Goal: Information Seeking & Learning: Learn about a topic

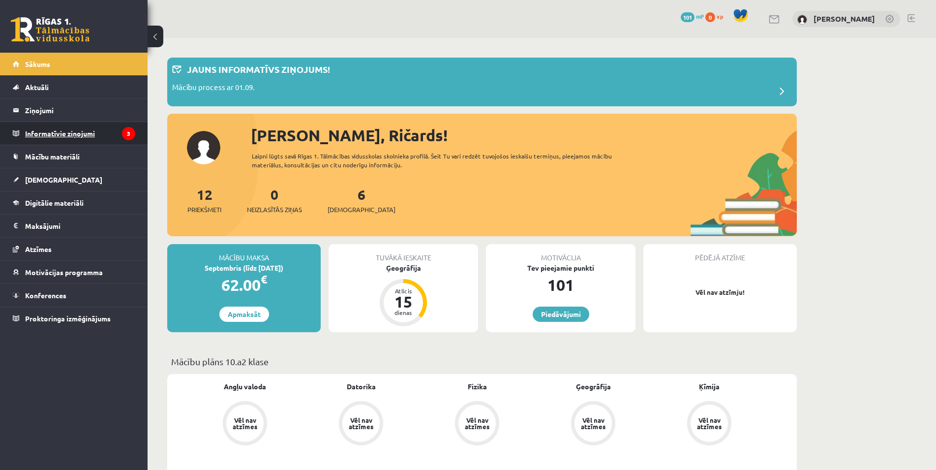
click at [50, 130] on legend "Informatīvie ziņojumi 3" at bounding box center [80, 133] width 110 height 23
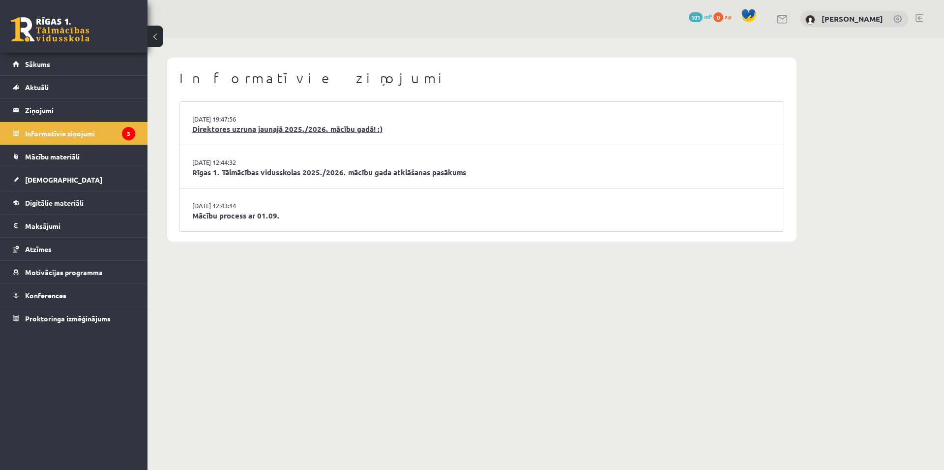
click at [326, 128] on link "Direktores uzruna jaunajā 2025./2026. mācību gadā! :)" at bounding box center [481, 128] width 579 height 11
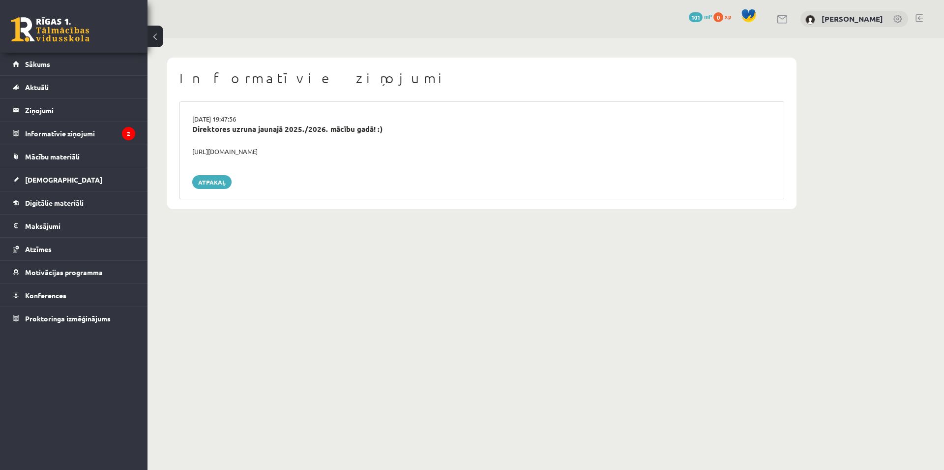
click at [155, 36] on button at bounding box center [156, 37] width 16 height 22
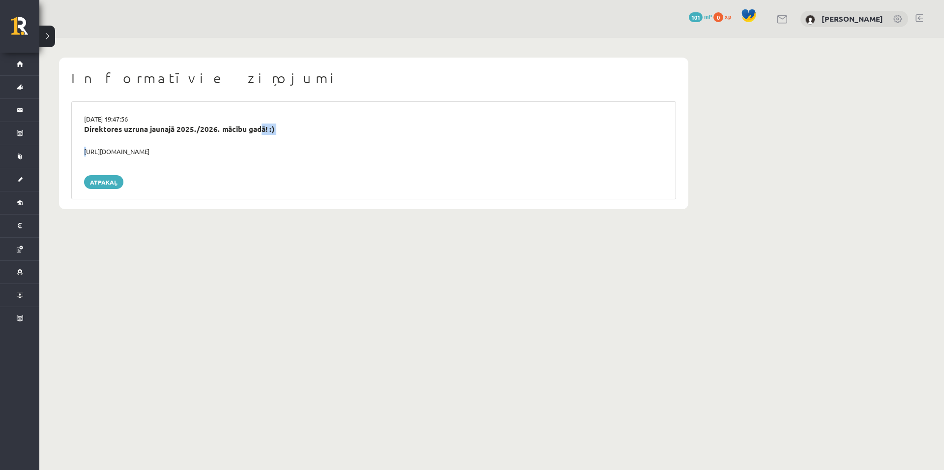
drag, startPoint x: 254, startPoint y: 137, endPoint x: 69, endPoint y: 149, distance: 184.8
click at [66, 150] on div "Informatīvie ziņojumi 29.08.2025 19:47:56 Direktores uzruna jaunajā 2025./2026.…" at bounding box center [374, 133] width 630 height 151
drag, startPoint x: 222, startPoint y: 147, endPoint x: 147, endPoint y: 156, distance: 76.4
click at [112, 163] on div "29.08.2025 19:47:56 Direktores uzruna jaunajā 2025./2026. mācību gadā! :) https…" at bounding box center [373, 150] width 605 height 98
drag, startPoint x: 263, startPoint y: 146, endPoint x: 247, endPoint y: 145, distance: 16.2
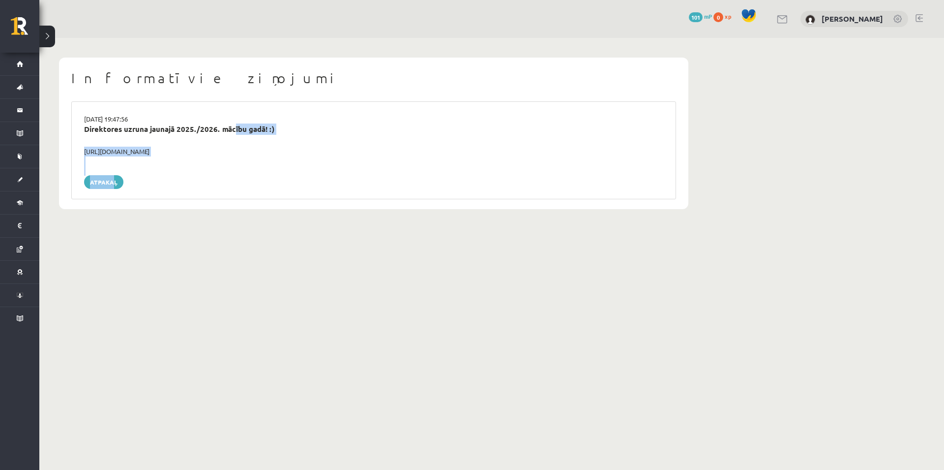
click at [262, 146] on div "Direktores uzruna jaunajā 2025./2026. mācību gadā! :)" at bounding box center [374, 134] width 594 height 23
click at [64, 147] on div "Informatīvie ziņojumi 29.08.2025 19:47:56 Direktores uzruna jaunajā 2025./2026.…" at bounding box center [374, 133] width 630 height 151
copy div "https://youtube.com/shorts/lM8RsWyzCn4"
drag, startPoint x: 273, startPoint y: 123, endPoint x: 264, endPoint y: 130, distance: 11.7
click at [264, 130] on div "29.08.2025 19:47:56 Direktores uzruna jaunajā 2025./2026. mācību gadā! :) https…" at bounding box center [373, 150] width 605 height 98
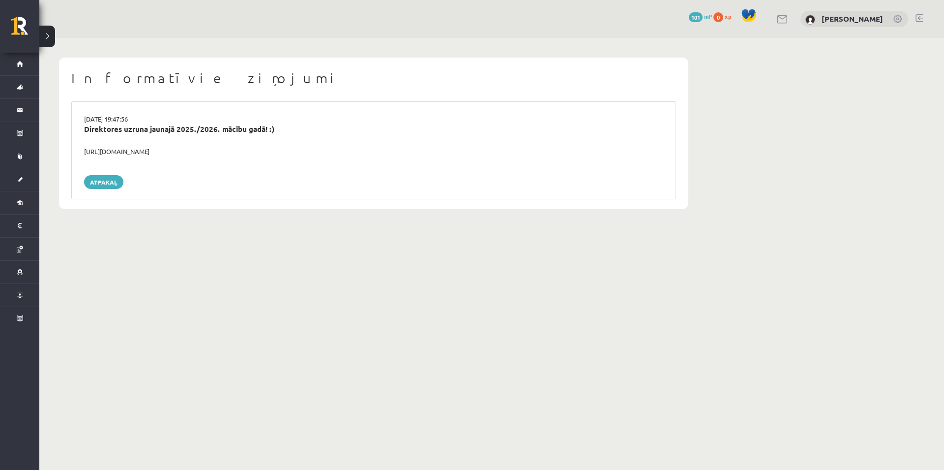
copy div "Direktores uzruna jaunajā 2025./2026. mācību gadā!"
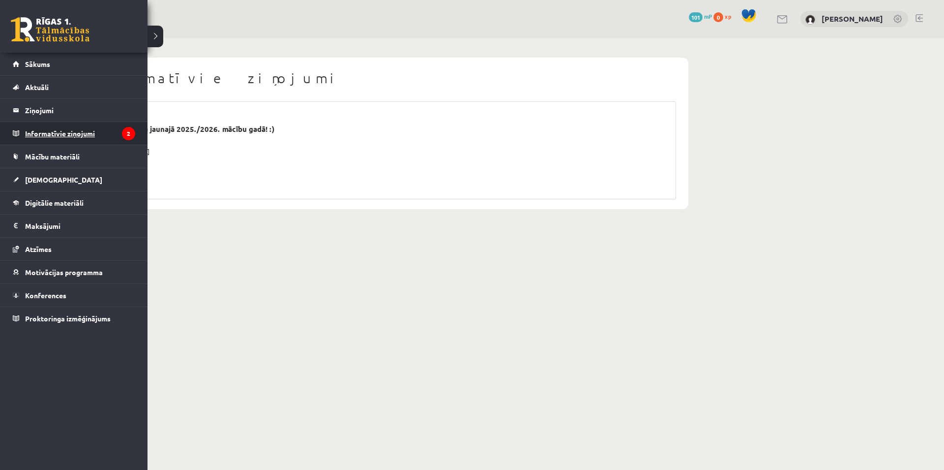
click at [25, 136] on legend "Informatīvie ziņojumi 2" at bounding box center [80, 133] width 110 height 23
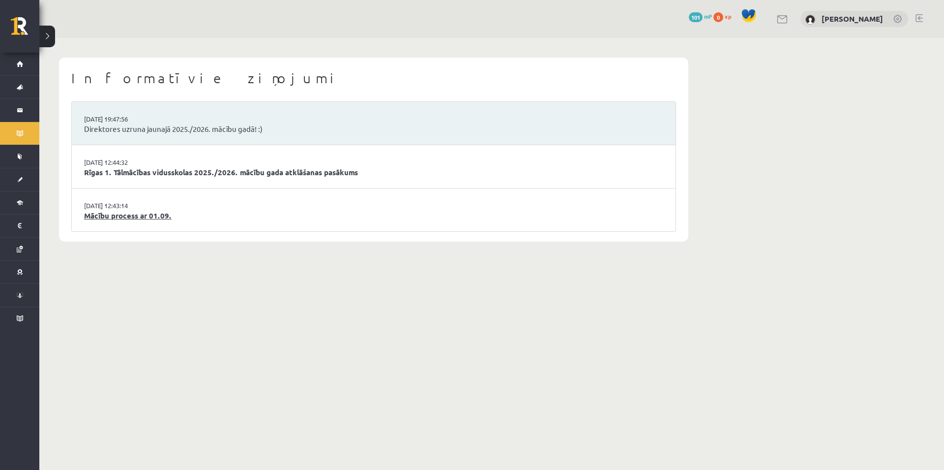
click at [115, 219] on link "Mācību process ar 01.09." at bounding box center [373, 215] width 579 height 11
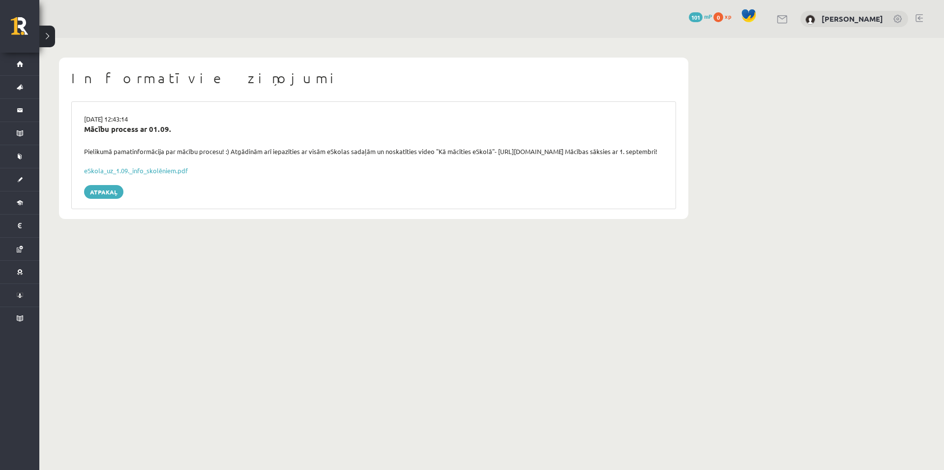
drag, startPoint x: 386, startPoint y: 152, endPoint x: 395, endPoint y: 158, distance: 11.3
click at [395, 156] on div "Pielikumā pamatinformācija par mācību procesu! :) Atgādinām arī iepazīties ar v…" at bounding box center [374, 152] width 594 height 10
copy div "noskatīties video "Kā mācīties eSkolā"- https://youtu.be/T7bkQjP0Kq0 Mācības sā…"
click at [166, 172] on link "eSkola_uz_1.09._info_skolēniem.pdf" at bounding box center [136, 170] width 104 height 8
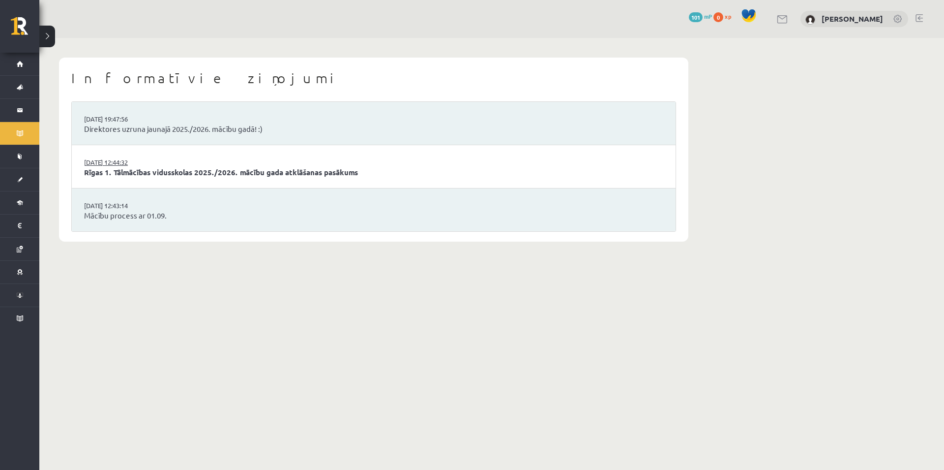
click at [157, 167] on link "[DATE] 12:44:32" at bounding box center [121, 162] width 74 height 10
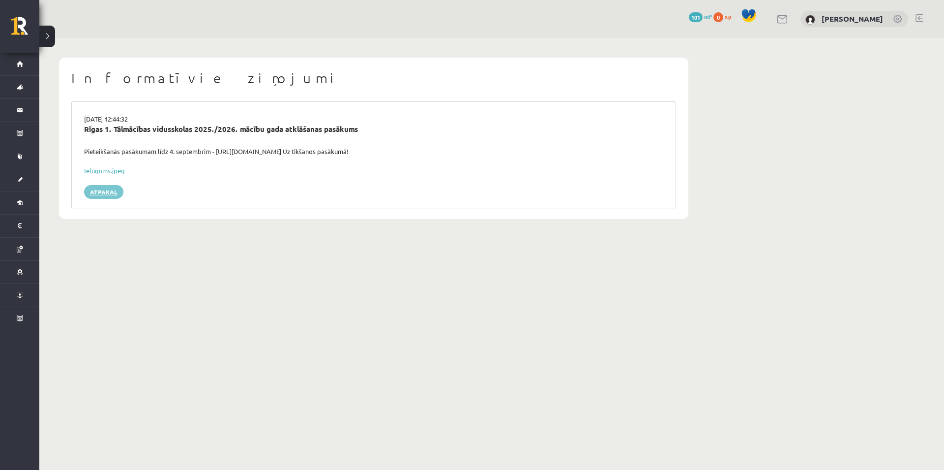
click at [107, 185] on link "Atpakaļ" at bounding box center [103, 192] width 39 height 14
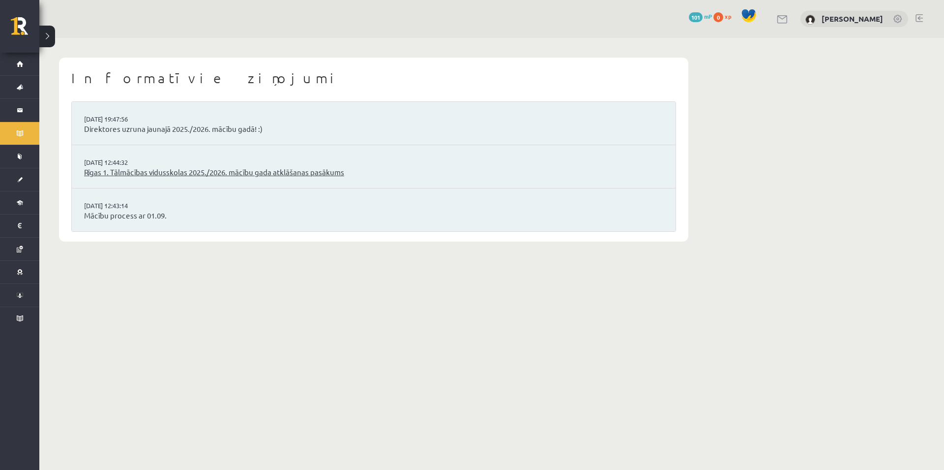
click at [310, 172] on link "Rīgas 1. Tālmācības vidusskolas 2025./2026. mācību gada atklāšanas pasākums" at bounding box center [373, 172] width 579 height 11
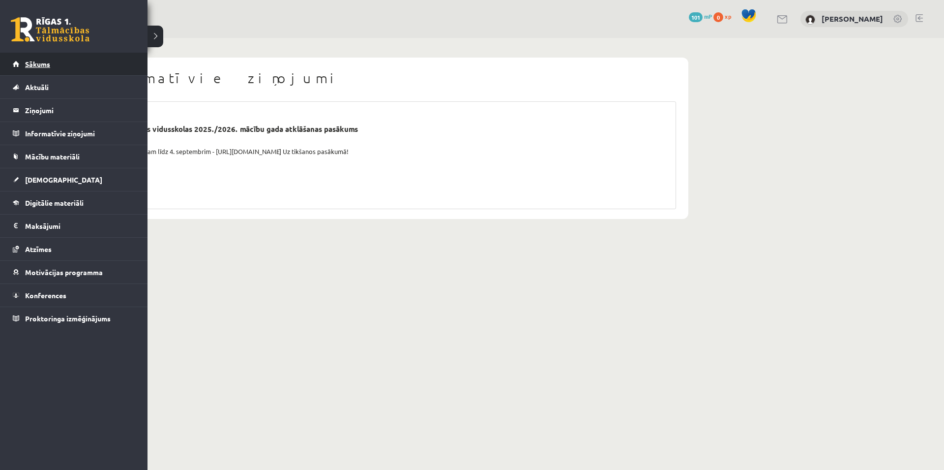
click at [30, 67] on span "Sākums" at bounding box center [37, 64] width 25 height 9
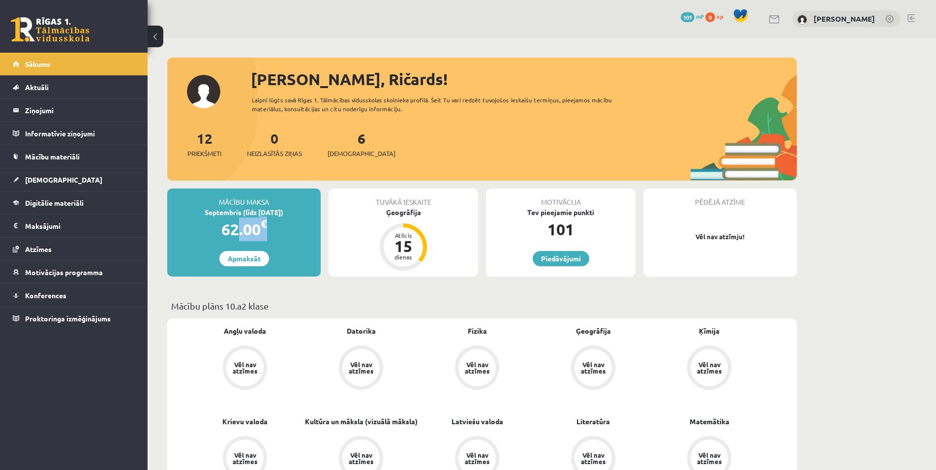
drag, startPoint x: 291, startPoint y: 223, endPoint x: 302, endPoint y: 224, distance: 11.4
click at [302, 224] on div "62.00 €" at bounding box center [243, 229] width 153 height 24
click at [291, 225] on div "62.00 €" at bounding box center [243, 229] width 153 height 24
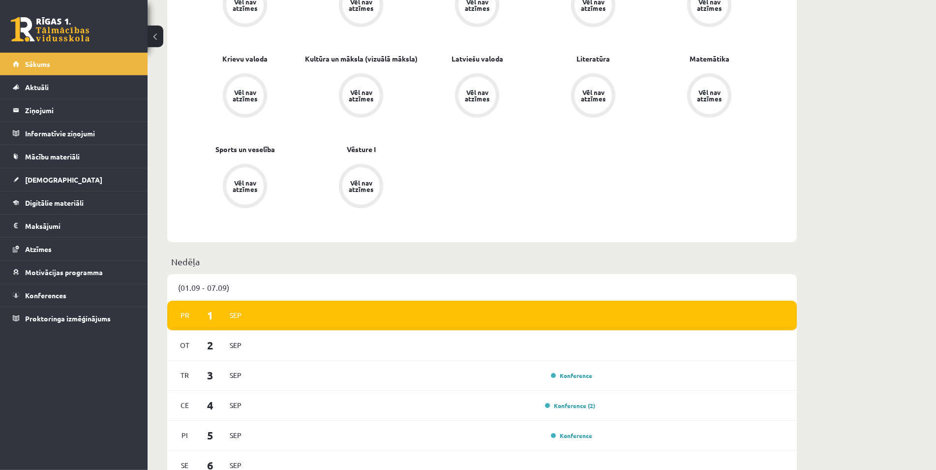
scroll to position [401, 0]
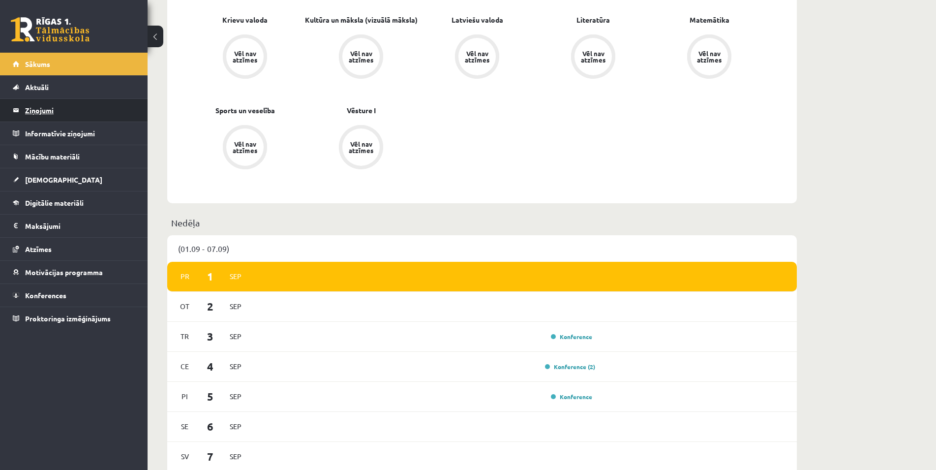
click at [51, 120] on legend "Ziņojumi 0" at bounding box center [80, 110] width 110 height 23
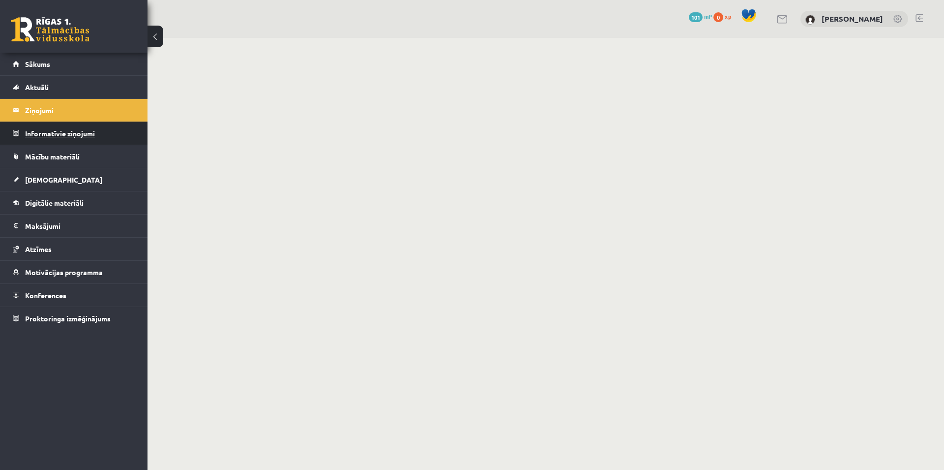
click at [79, 127] on legend "Informatīvie ziņojumi 0" at bounding box center [80, 133] width 110 height 23
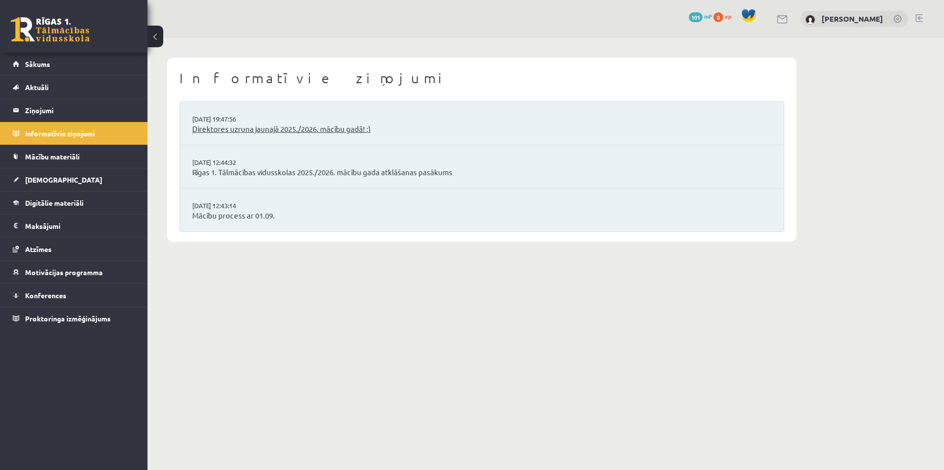
click at [279, 128] on link "Direktores uzruna jaunajā 2025./2026. mācību gadā! :)" at bounding box center [481, 128] width 579 height 11
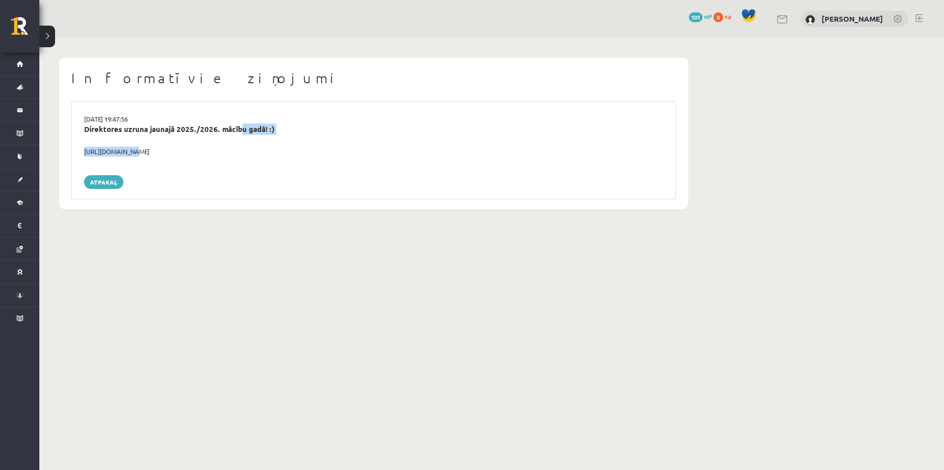
drag, startPoint x: 231, startPoint y: 150, endPoint x: 127, endPoint y: 149, distance: 104.3
click at [127, 149] on div "29.08.2025 19:47:56 Direktores uzruna jaunajā 2025./2026. mācību gadā! :) https…" at bounding box center [373, 150] width 605 height 98
click at [243, 136] on div "Direktores uzruna jaunajā 2025./2026. mācību gadā! :)" at bounding box center [374, 134] width 594 height 23
drag, startPoint x: 248, startPoint y: 152, endPoint x: 81, endPoint y: 150, distance: 167.7
click at [81, 150] on div "https://youtube.com/shorts/lM8RsWyzCn4" at bounding box center [374, 152] width 594 height 10
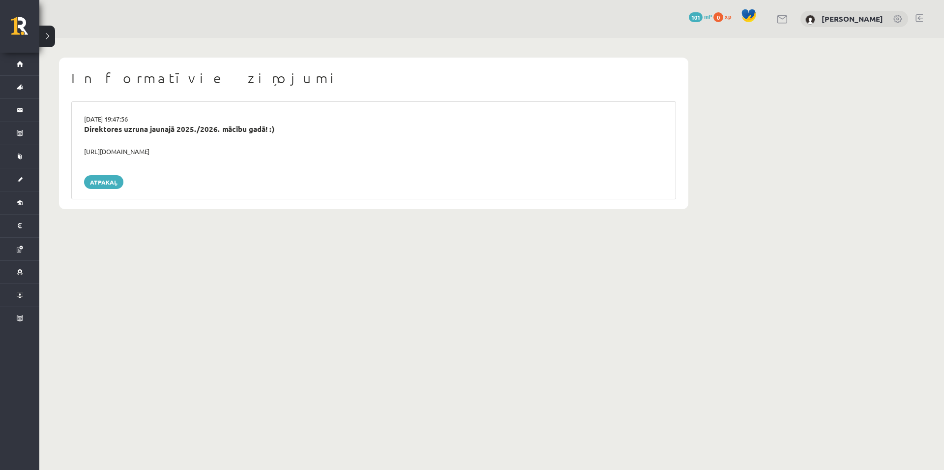
copy div "https://youtube.com/shorts/lM8RsWyzCn4"
click at [100, 175] on link "Atpakaļ" at bounding box center [103, 182] width 39 height 14
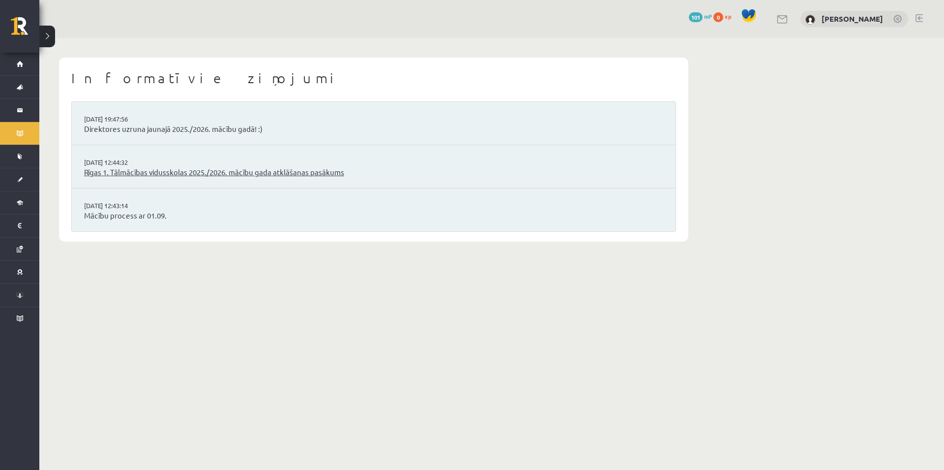
click at [290, 172] on link "Rīgas 1. Tālmācības vidusskolas 2025./2026. mācību gada atklāšanas pasākums" at bounding box center [373, 172] width 579 height 11
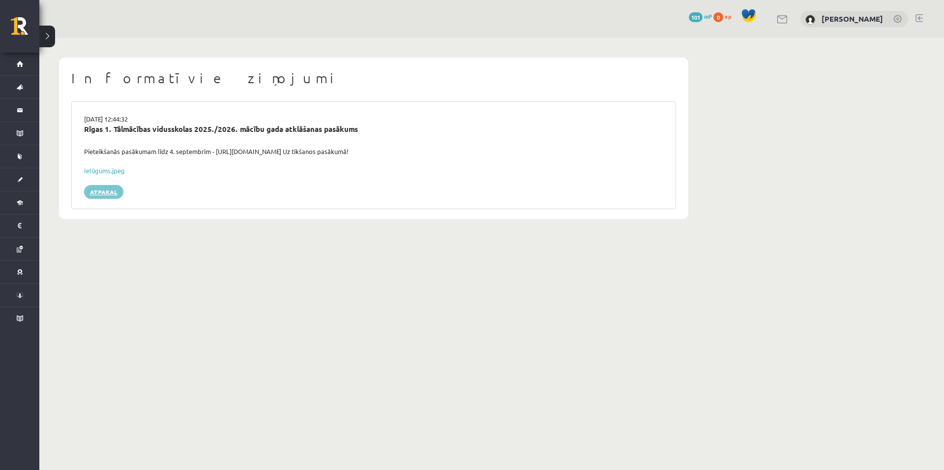
click at [104, 185] on link "Atpakaļ" at bounding box center [103, 192] width 39 height 14
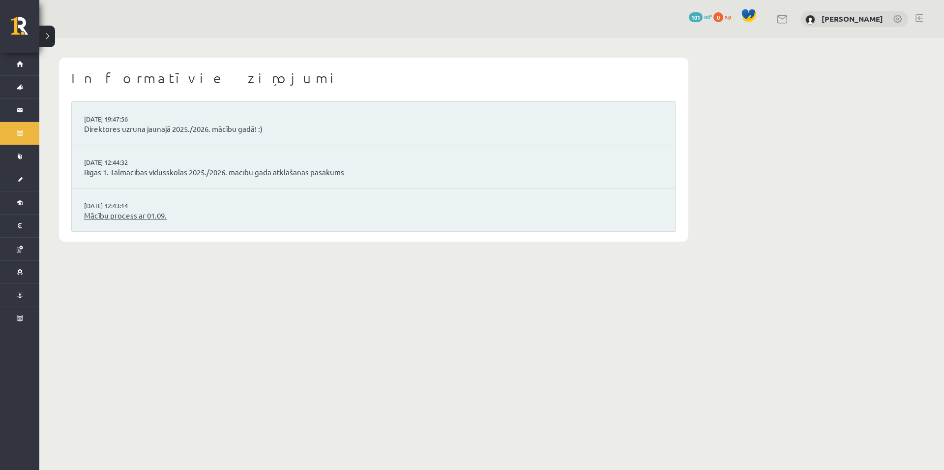
click at [125, 218] on link "Mācību process ar 01.09." at bounding box center [373, 215] width 579 height 11
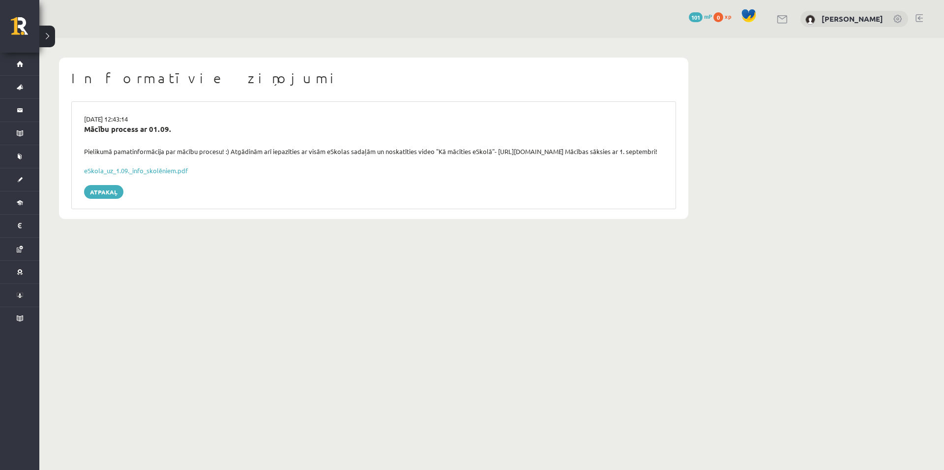
drag, startPoint x: 252, startPoint y: 184, endPoint x: 330, endPoint y: 197, distance: 79.8
click at [330, 198] on div "Atpakaļ" at bounding box center [373, 192] width 579 height 14
drag, startPoint x: 499, startPoint y: 151, endPoint x: 588, endPoint y: 156, distance: 89.1
click at [588, 156] on div "Pielikumā pamatinformācija par mācību procesu! :) Atgādinām arī iepazīties ar v…" at bounding box center [374, 152] width 594 height 10
copy div "https://youtu.be/T7bkQjP0Kq0"
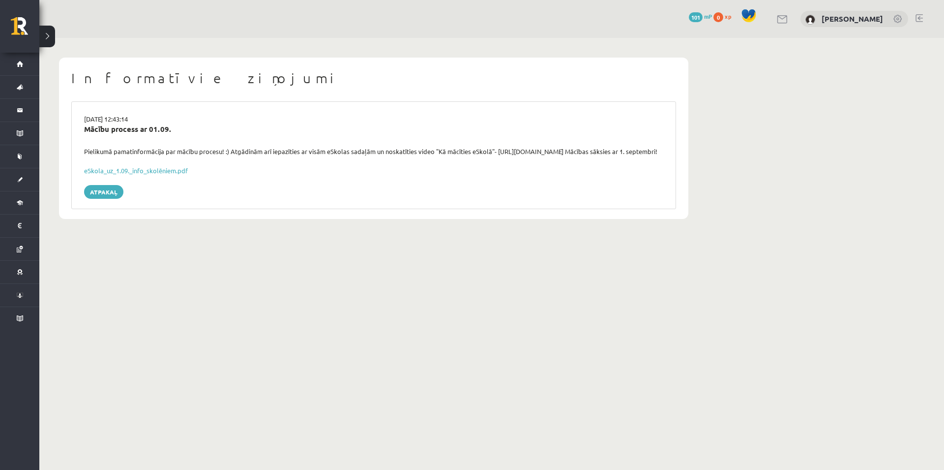
click at [422, 191] on div "29.08.2025 12:43:14 Mācību process ar 01.09. Pielikumā pamatinformācija par māc…" at bounding box center [373, 155] width 605 height 108
click at [155, 173] on link "eSkola_uz_1.09._info_skolēniem.pdf" at bounding box center [136, 170] width 104 height 8
drag, startPoint x: 439, startPoint y: 152, endPoint x: 490, endPoint y: 150, distance: 51.2
click at [490, 150] on div "Pielikumā pamatinformācija par mācību procesu! :) Atgādinām arī iepazīties ar v…" at bounding box center [374, 152] width 594 height 10
copy div "Kā mācīties eSkolā"
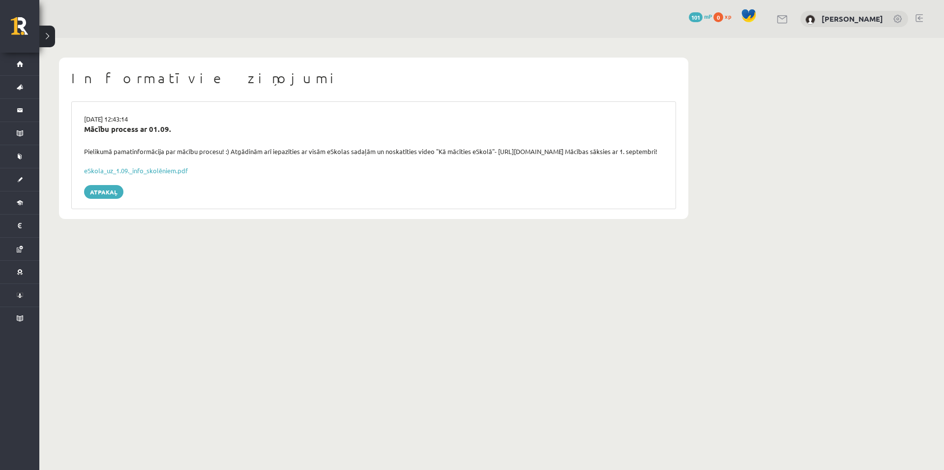
click at [538, 156] on div "Pielikumā pamatinformācija par mācību procesu! :) Atgādinām arī iepazīties ar v…" at bounding box center [374, 152] width 594 height 10
drag, startPoint x: 116, startPoint y: 154, endPoint x: 688, endPoint y: 160, distance: 571.5
click at [688, 160] on div "Informatīvie ziņojumi 29.08.2025 12:43:14 Mācību process ar 01.09. Pielikumā pa…" at bounding box center [374, 138] width 630 height 161
click at [594, 149] on div "Pielikumā pamatinformācija par mācību procesu! :) Atgādinām arī iepazīties ar v…" at bounding box center [374, 152] width 594 height 10
drag, startPoint x: 438, startPoint y: 152, endPoint x: 490, endPoint y: 154, distance: 52.2
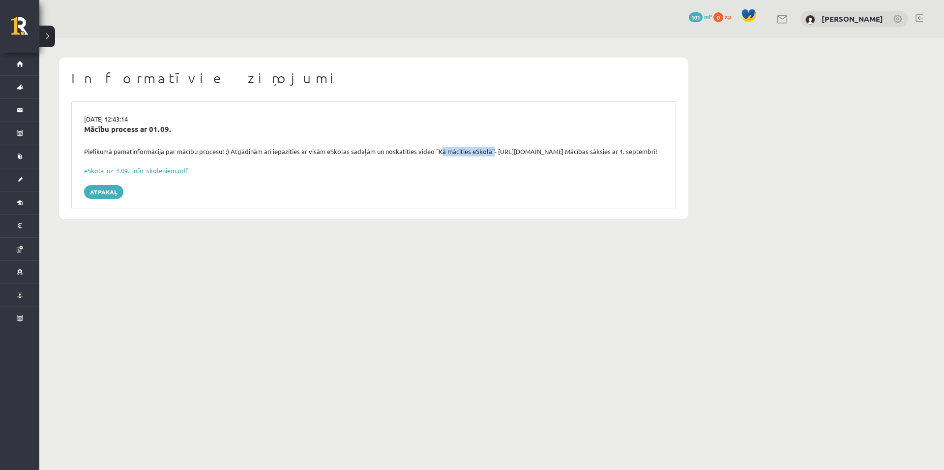
click at [490, 154] on div "Pielikumā pamatinformācija par mācību procesu! :) Atgādinām arī iepazīties ar v…" at bounding box center [374, 152] width 594 height 10
copy div "Kā mācīties eSkolā"
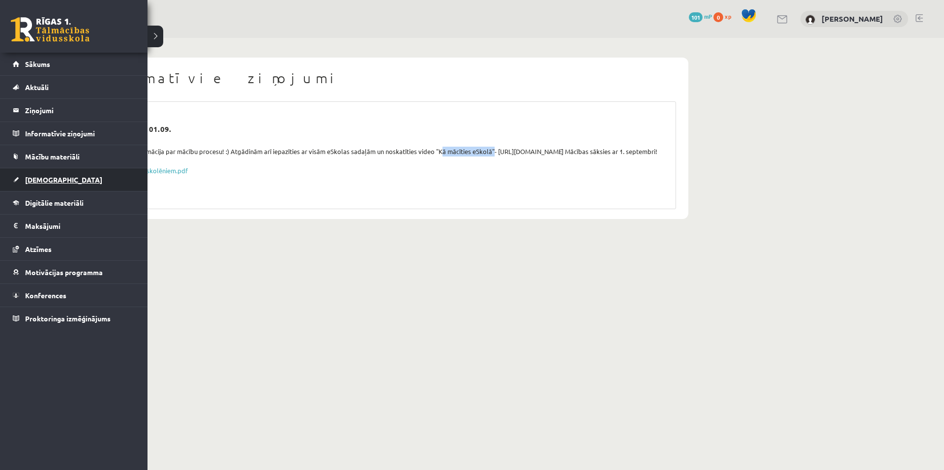
click at [41, 180] on span "[DEMOGRAPHIC_DATA]" at bounding box center [63, 179] width 77 height 9
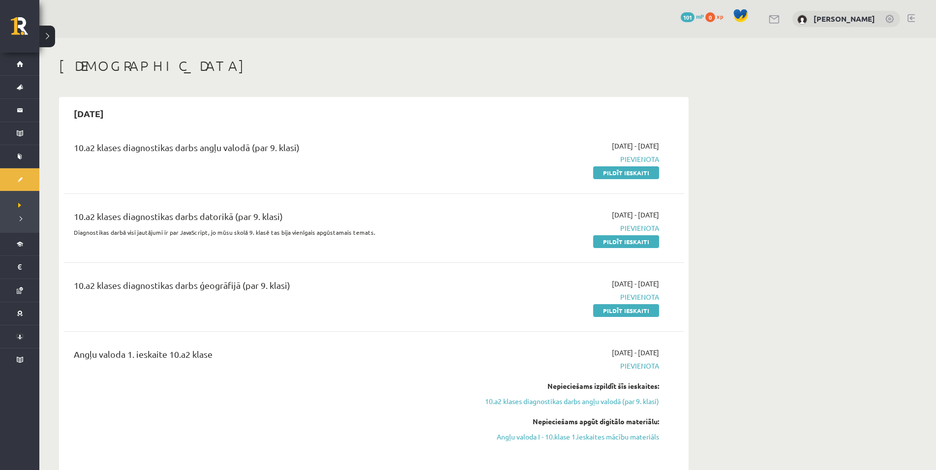
click at [151, 158] on div "10.a2 klases diagnostikas darbs angļu valodā (par 9. klasi)" at bounding box center [266, 150] width 385 height 18
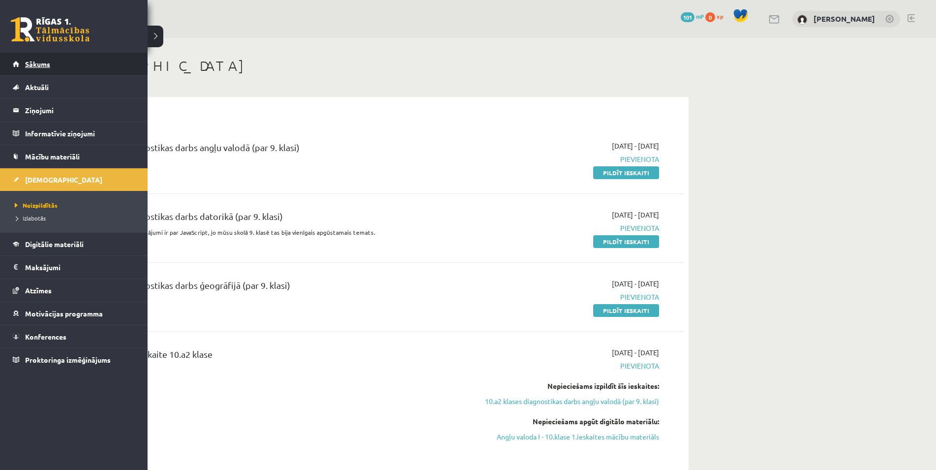
click at [30, 60] on link "Sākums" at bounding box center [74, 64] width 122 height 23
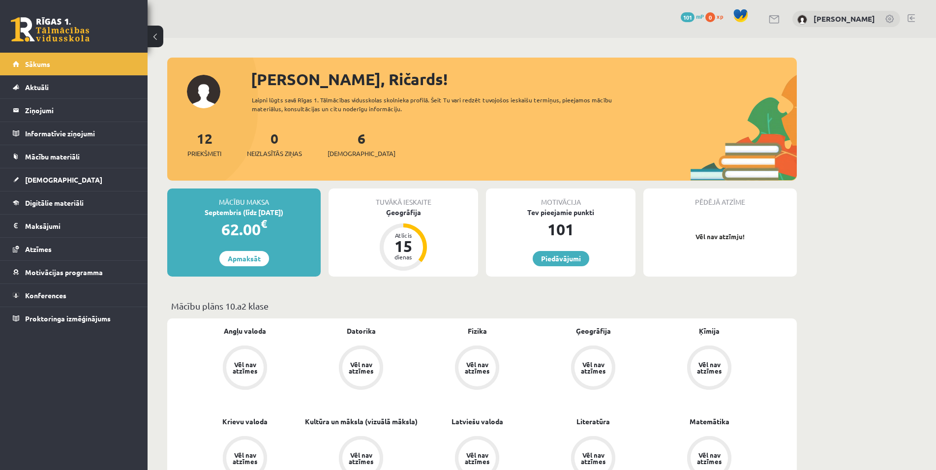
click at [239, 362] on div "Vēl nav atzīmes" at bounding box center [245, 367] width 28 height 13
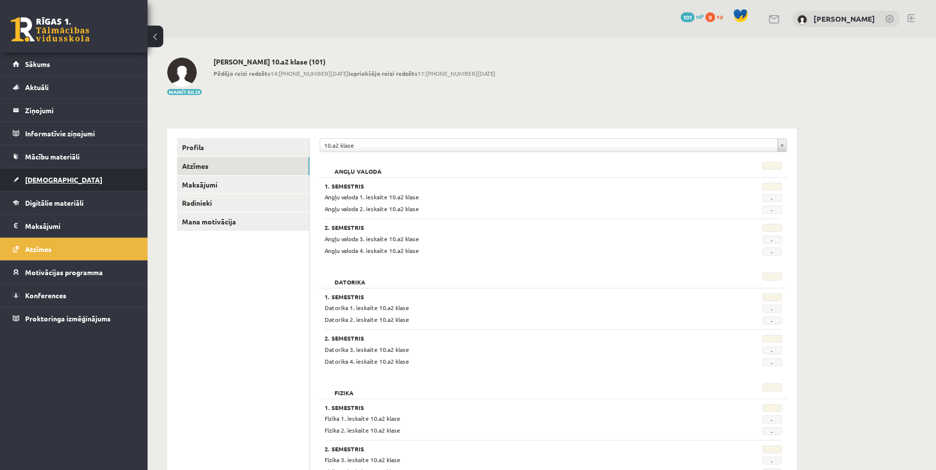
click at [41, 181] on span "[DEMOGRAPHIC_DATA]" at bounding box center [63, 179] width 77 height 9
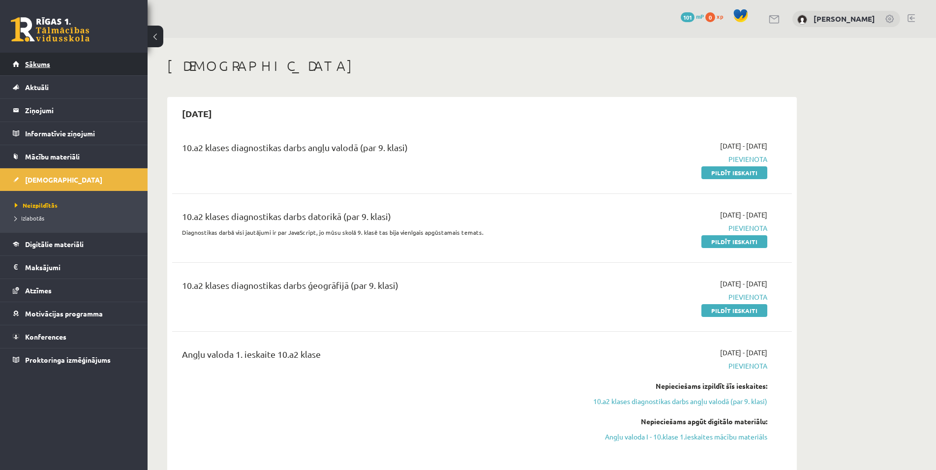
click at [35, 68] on link "Sākums" at bounding box center [74, 64] width 122 height 23
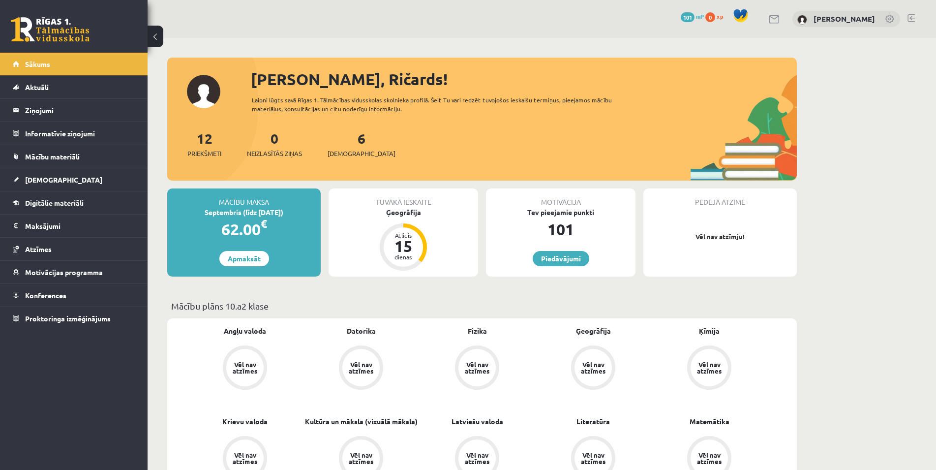
click at [889, 20] on link at bounding box center [890, 20] width 10 height 10
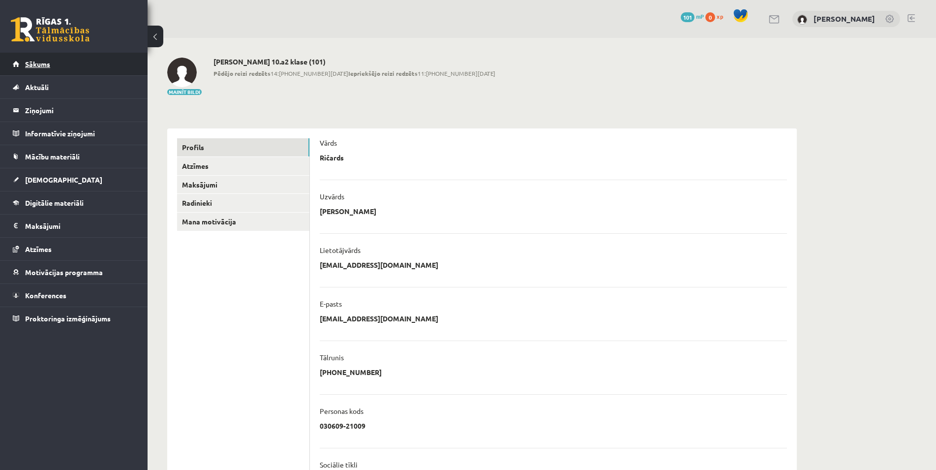
click at [39, 66] on span "Sākums" at bounding box center [37, 64] width 25 height 9
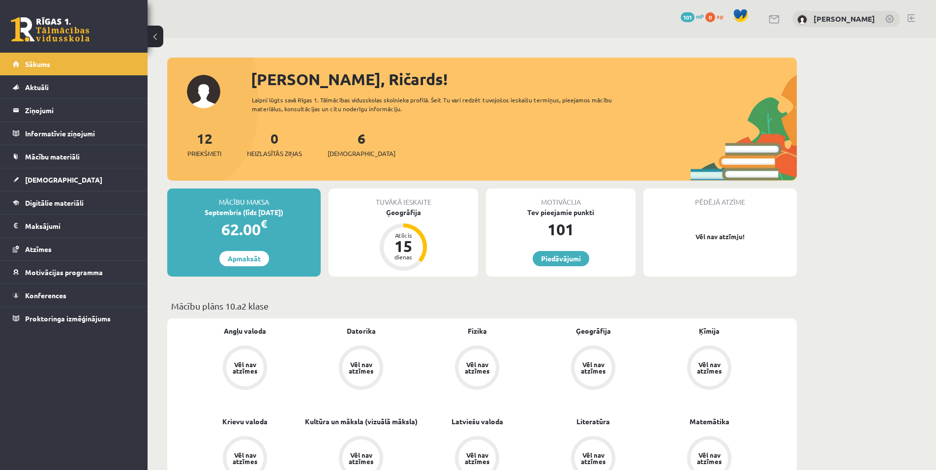
drag, startPoint x: 313, startPoint y: 296, endPoint x: 266, endPoint y: 306, distance: 48.7
click at [272, 304] on p "Mācību plāns 10.a2 klase" at bounding box center [482, 305] width 622 height 13
drag, startPoint x: 227, startPoint y: 302, endPoint x: 250, endPoint y: 306, distance: 23.0
click at [250, 306] on p "Mācību plāns 10.a2 klase" at bounding box center [482, 305] width 622 height 13
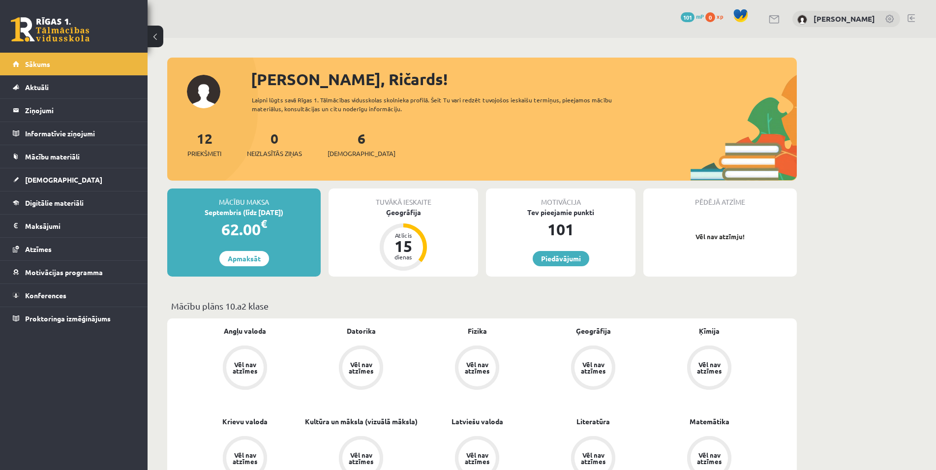
click at [277, 301] on p "Mācību plāns 10.a2 klase" at bounding box center [482, 305] width 622 height 13
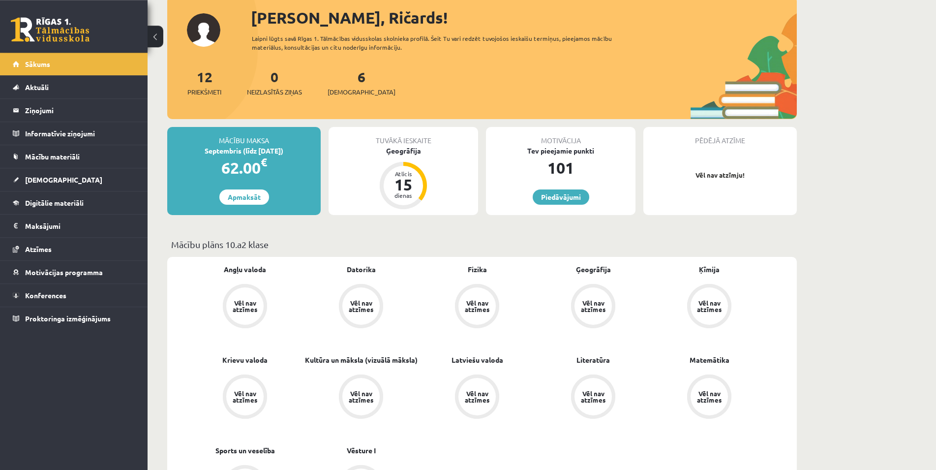
scroll to position [100, 0]
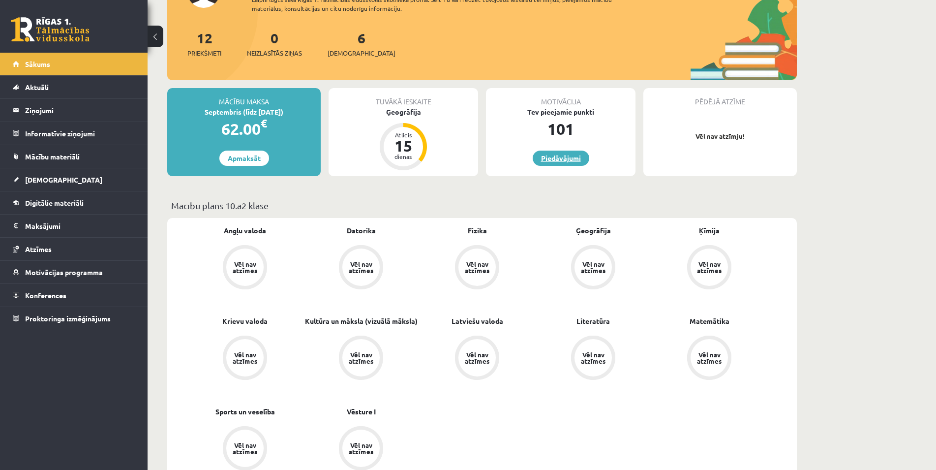
click at [564, 161] on link "Piedāvājumi" at bounding box center [561, 157] width 57 height 15
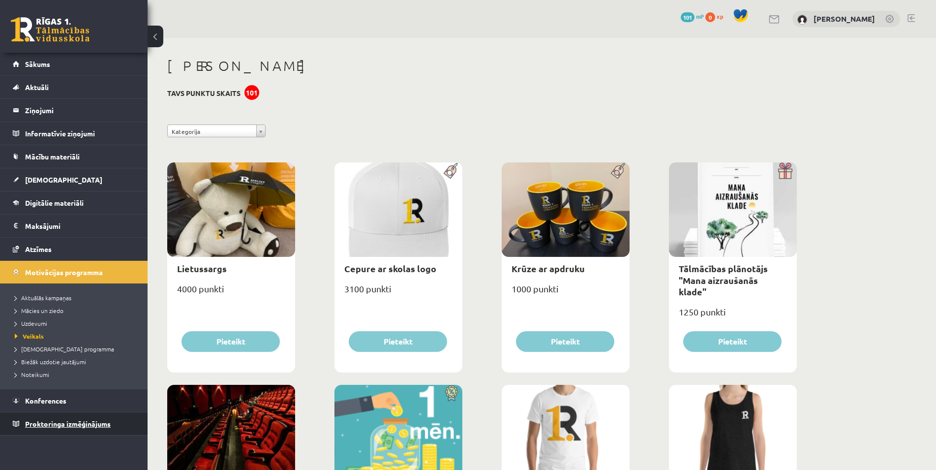
click at [80, 430] on link "Proktoringa izmēģinājums" at bounding box center [74, 423] width 122 height 23
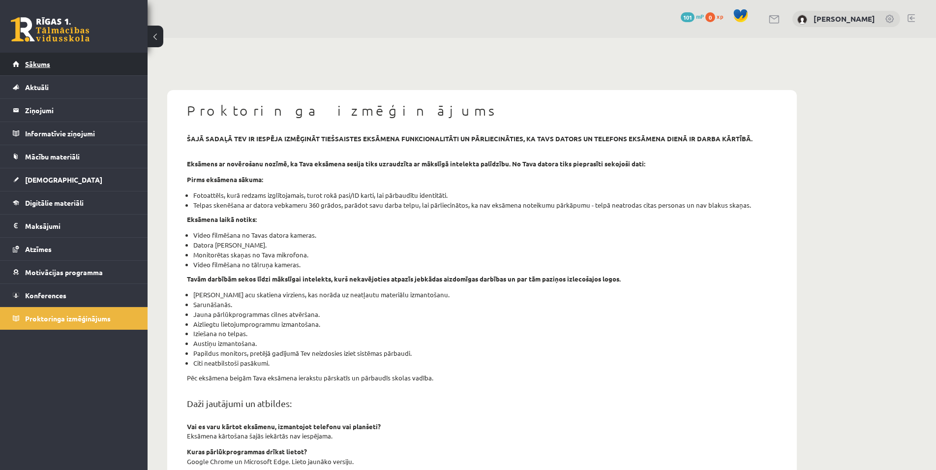
click at [47, 61] on span "Sākums" at bounding box center [37, 64] width 25 height 9
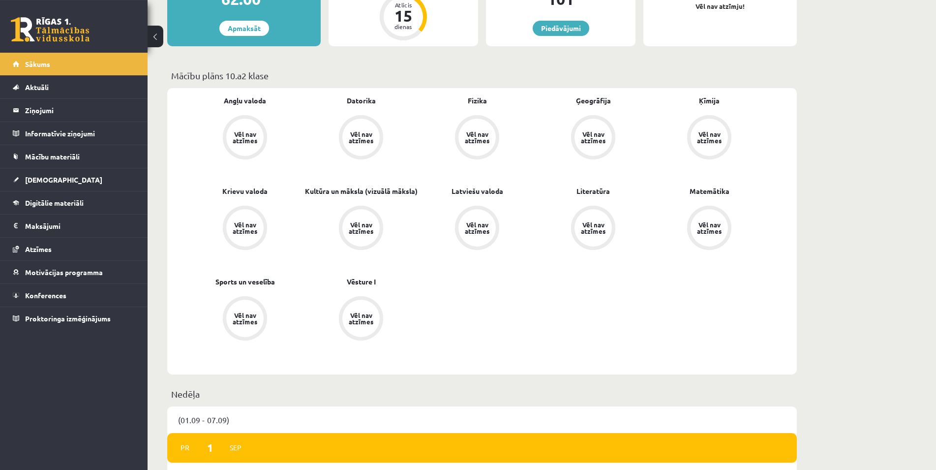
scroll to position [201, 0]
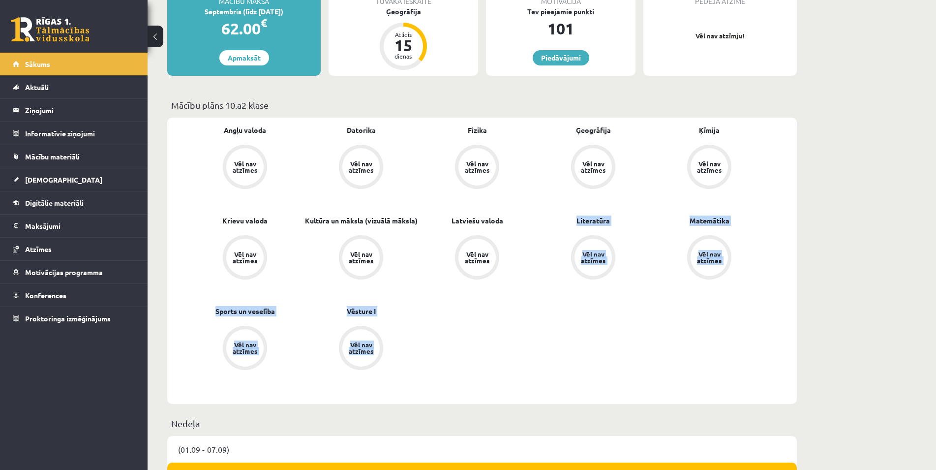
drag, startPoint x: 344, startPoint y: 312, endPoint x: 484, endPoint y: 340, distance: 143.0
click at [484, 340] on div "Angļu valoda Vēl nav atzīmes [GEOGRAPHIC_DATA] Vēl nav atzīmes Fizika Vēl nav a…" at bounding box center [477, 260] width 580 height 271
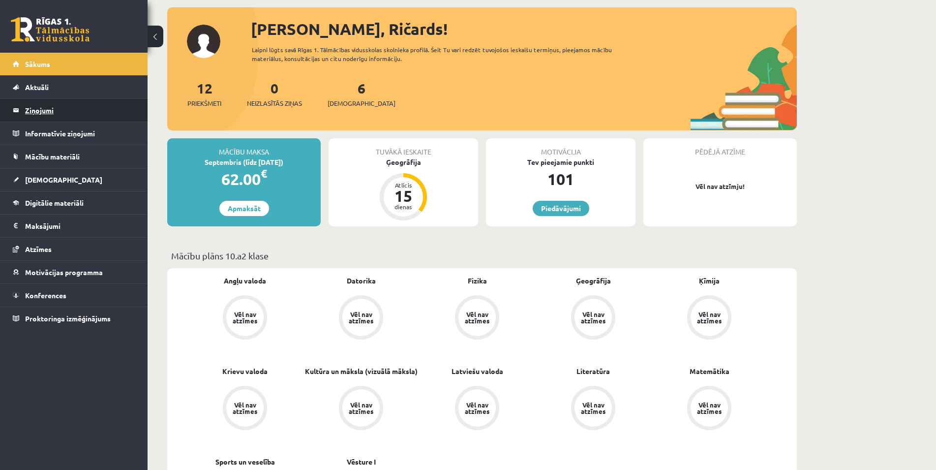
click at [66, 110] on legend "Ziņojumi 0" at bounding box center [80, 110] width 110 height 23
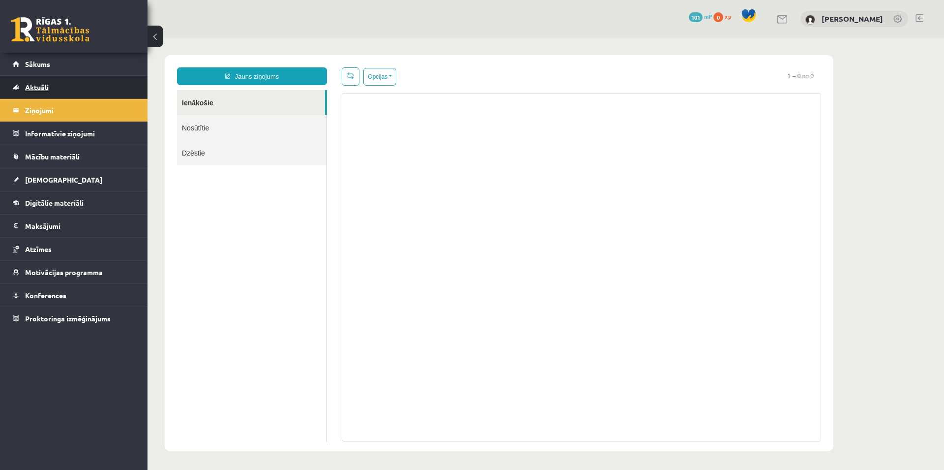
click at [66, 90] on link "Aktuāli" at bounding box center [74, 87] width 122 height 23
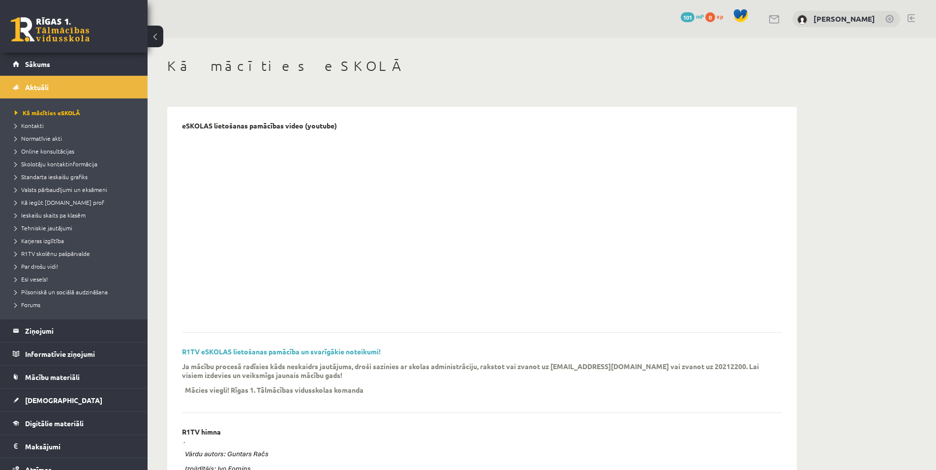
click at [600, 231] on div at bounding box center [474, 227] width 585 height 184
click at [673, 228] on div at bounding box center [474, 227] width 585 height 184
click at [700, 268] on div at bounding box center [474, 227] width 585 height 184
click at [642, 242] on div at bounding box center [474, 227] width 585 height 184
click at [673, 245] on div at bounding box center [474, 227] width 585 height 184
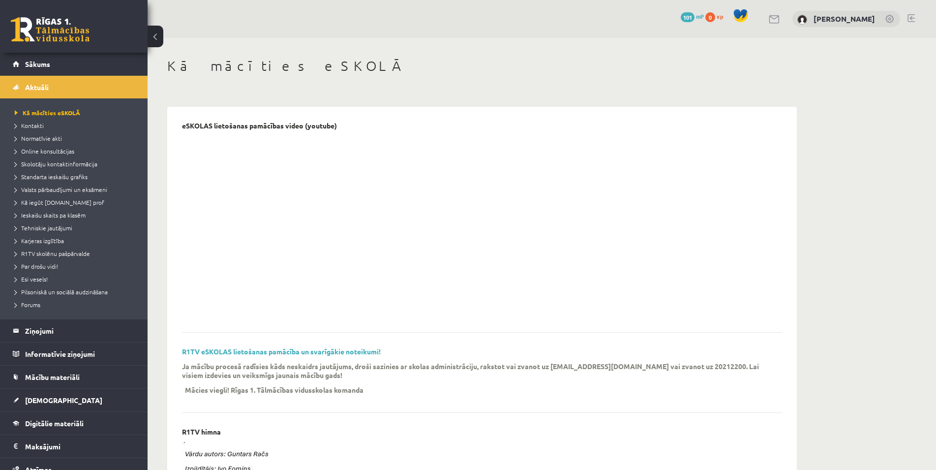
click at [702, 220] on div at bounding box center [474, 227] width 585 height 184
click at [382, 331] on div "eSKOLAS lietošanas pamācības video (youtube)" at bounding box center [482, 226] width 600 height 211
